Goal: Find specific page/section: Find specific page/section

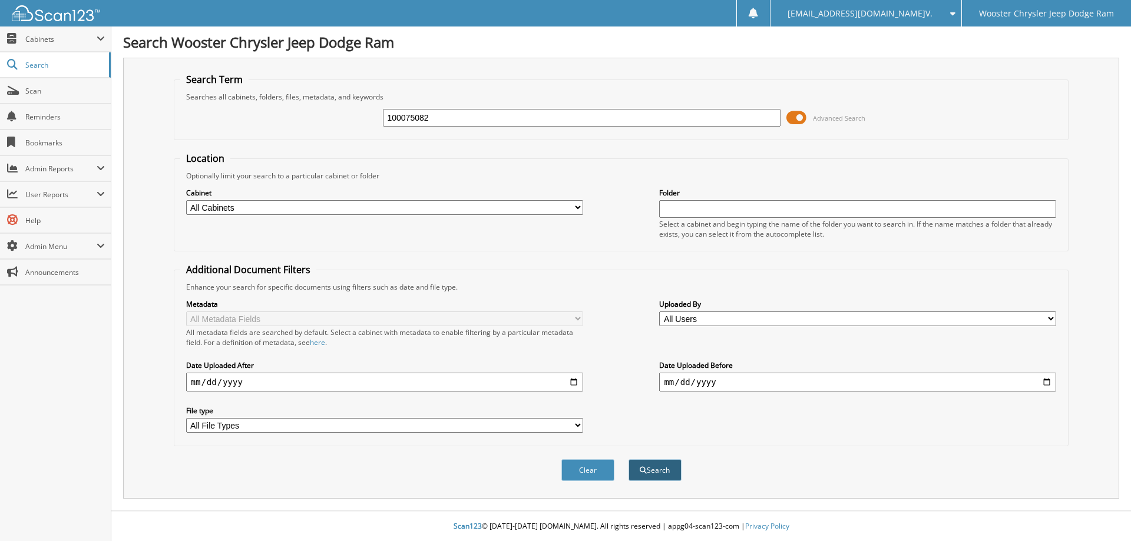
type input "100075082"
click at [656, 475] on button "Search" at bounding box center [654, 470] width 53 height 22
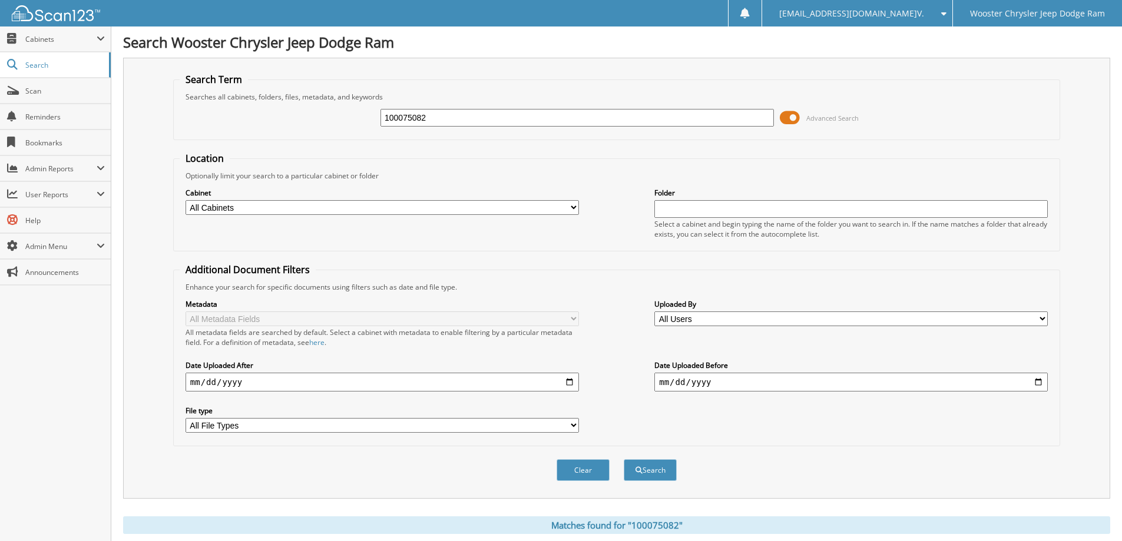
scroll to position [189, 0]
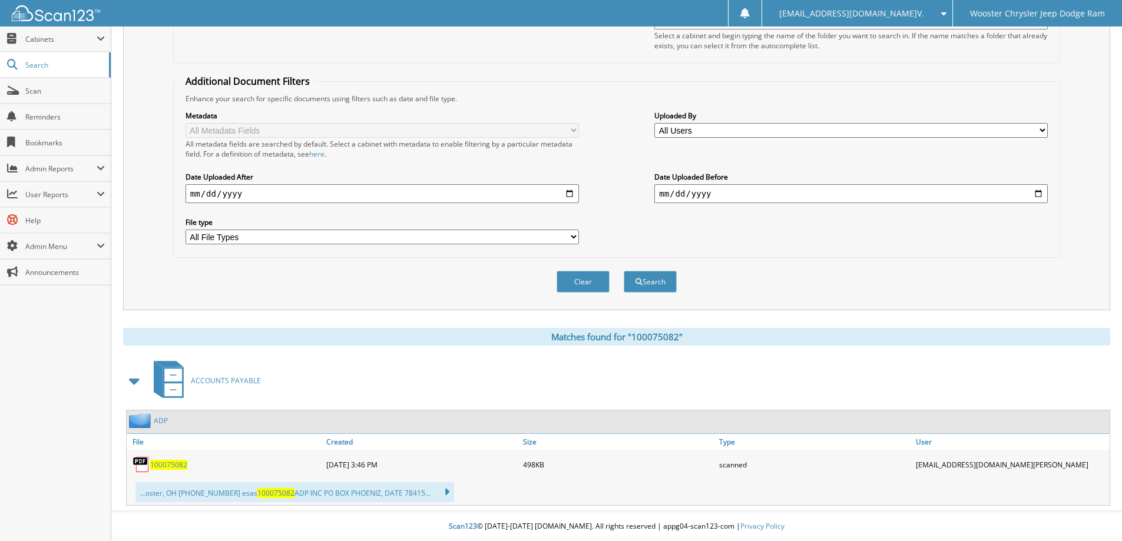
click at [176, 462] on span "100075082" at bounding box center [168, 465] width 37 height 10
click at [165, 460] on link "100075082" at bounding box center [168, 465] width 37 height 10
click at [161, 417] on link "ADP" at bounding box center [161, 421] width 14 height 10
